Goal: Use online tool/utility: Utilize a website feature to perform a specific function

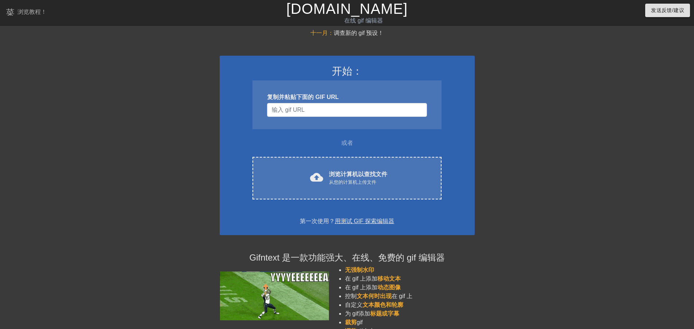
click at [359, 223] on font "用测试 GIF 探索编辑器" at bounding box center [365, 221] width 60 height 6
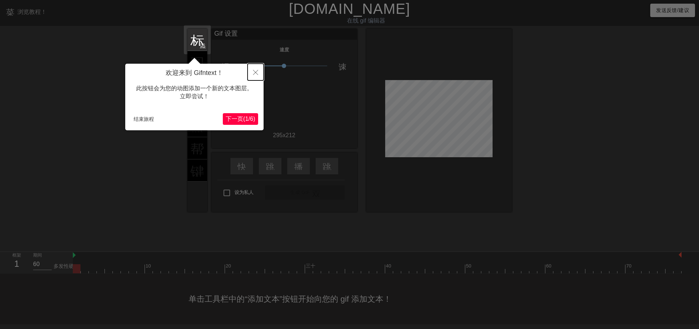
click at [254, 74] on icon "关闭" at bounding box center [255, 72] width 5 height 5
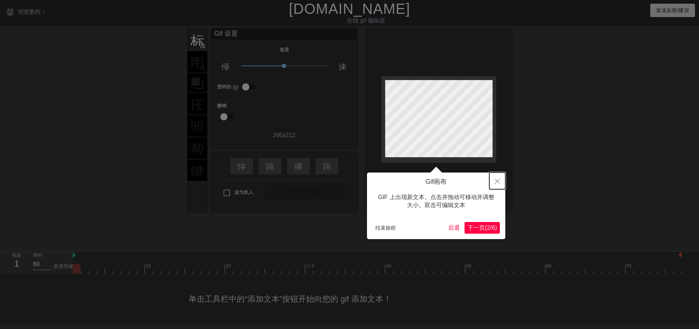
click at [498, 181] on icon "关闭" at bounding box center [497, 181] width 5 height 5
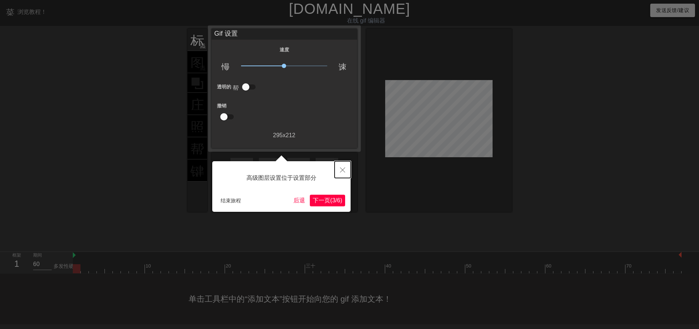
click at [340, 170] on icon "关闭" at bounding box center [342, 169] width 5 height 5
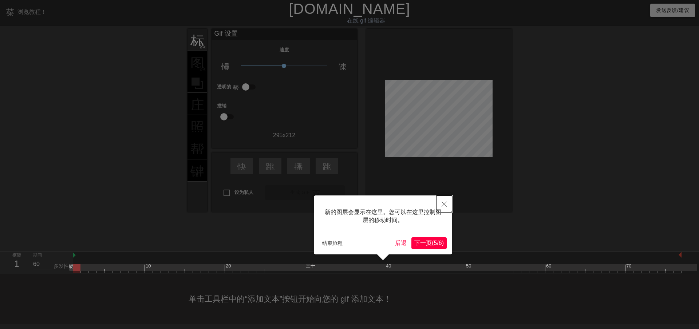
click at [444, 205] on icon "关闭" at bounding box center [444, 204] width 5 height 5
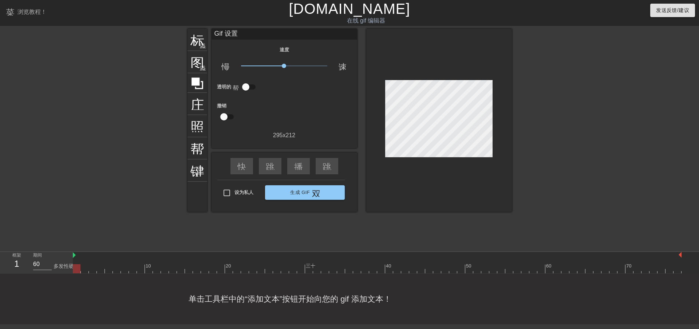
click at [258, 272] on div at bounding box center [377, 268] width 609 height 9
drag, startPoint x: 263, startPoint y: 272, endPoint x: 0, endPoint y: 259, distance: 262.9
click at [0, 263] on div "框架 2 期间 60 多发性硬化症 10 20 三十 40 50 60 70" at bounding box center [349, 263] width 699 height 22
